Goal: Task Accomplishment & Management: Manage account settings

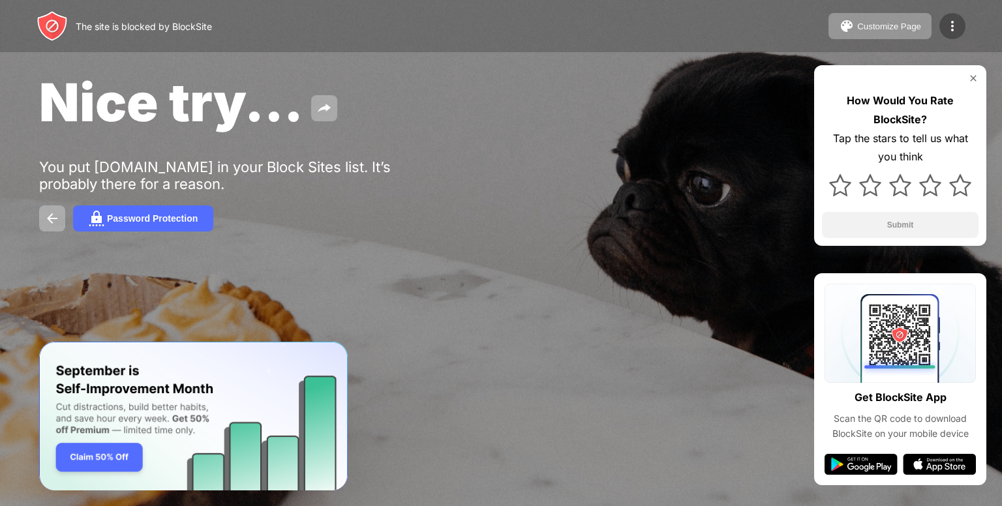
click at [952, 33] on img at bounding box center [952, 26] width 16 height 16
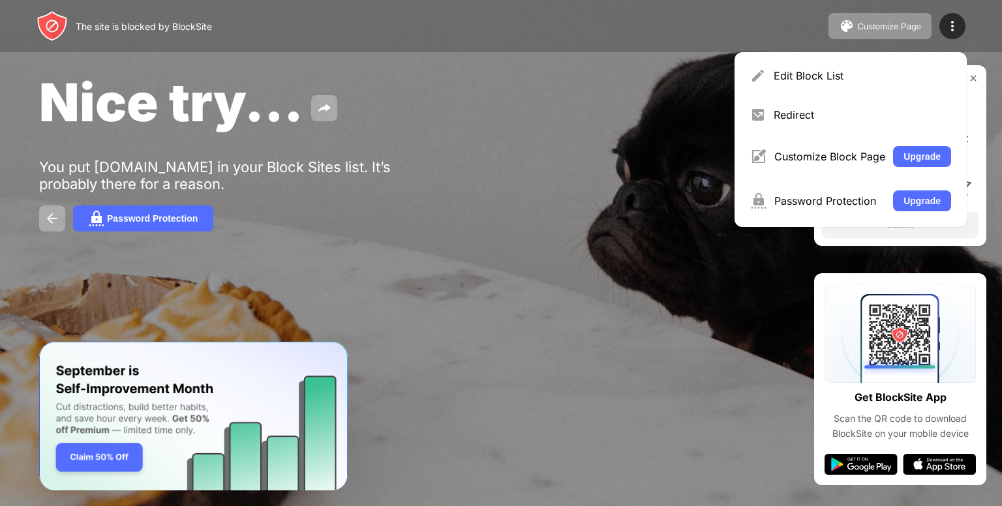
click at [884, 96] on div "Edit Block List Redirect Customize Block Page Upgrade Password Protection Upgra…" at bounding box center [850, 139] width 232 height 175
click at [795, 72] on div "Edit Block List" at bounding box center [861, 75] width 177 height 13
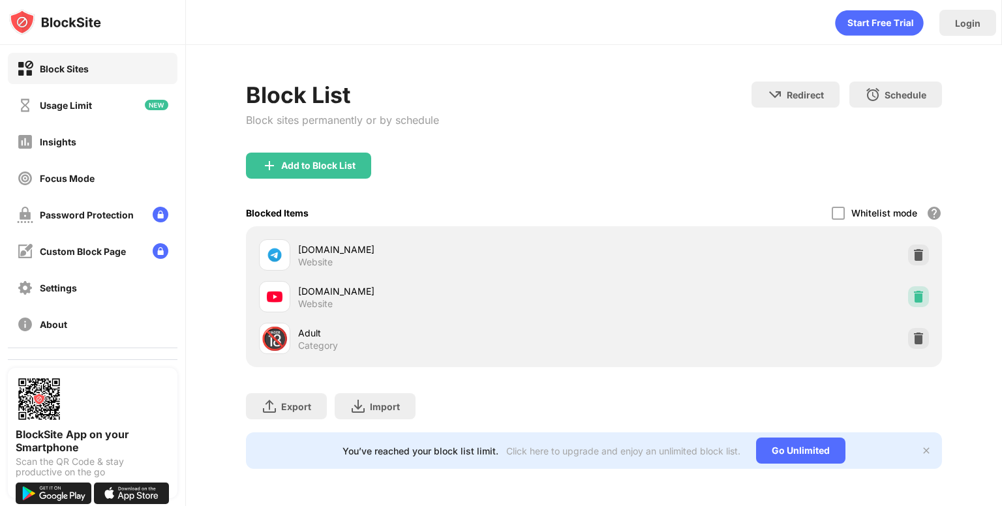
click at [922, 296] on img at bounding box center [918, 296] width 13 height 13
